Goal: Navigation & Orientation: Understand site structure

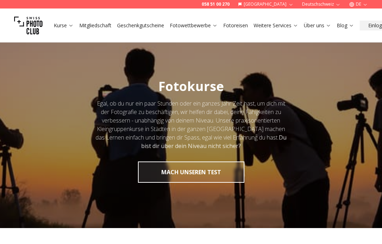
click at [67, 26] on link "Kurse" at bounding box center [64, 25] width 20 height 7
click at [320, 24] on link "Über uns" at bounding box center [317, 25] width 27 height 7
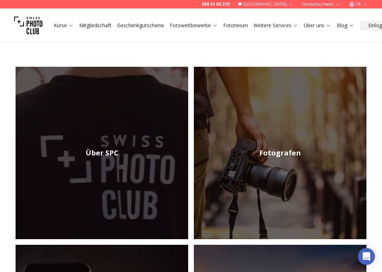
scroll to position [92, 0]
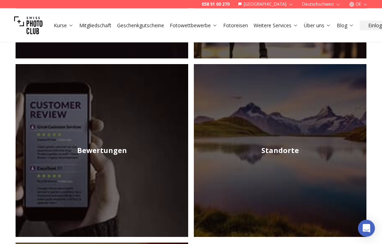
click at [283, 137] on img at bounding box center [280, 150] width 173 height 173
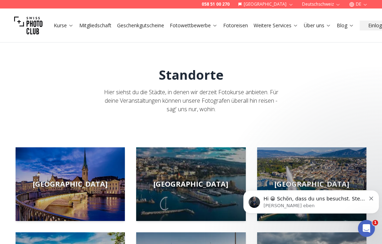
click at [324, 26] on link "Über uns" at bounding box center [317, 25] width 27 height 7
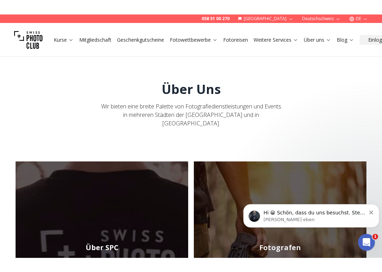
scroll to position [148, 0]
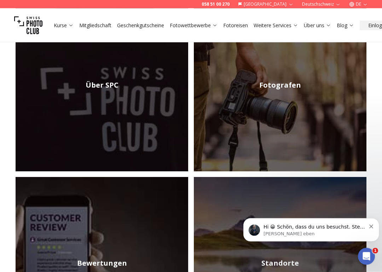
click at [283, 81] on h2 "Fotografen" at bounding box center [280, 86] width 42 height 10
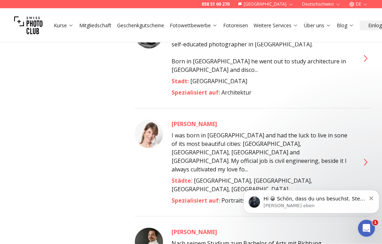
scroll to position [3422, 0]
